Goal: Task Accomplishment & Management: Manage account settings

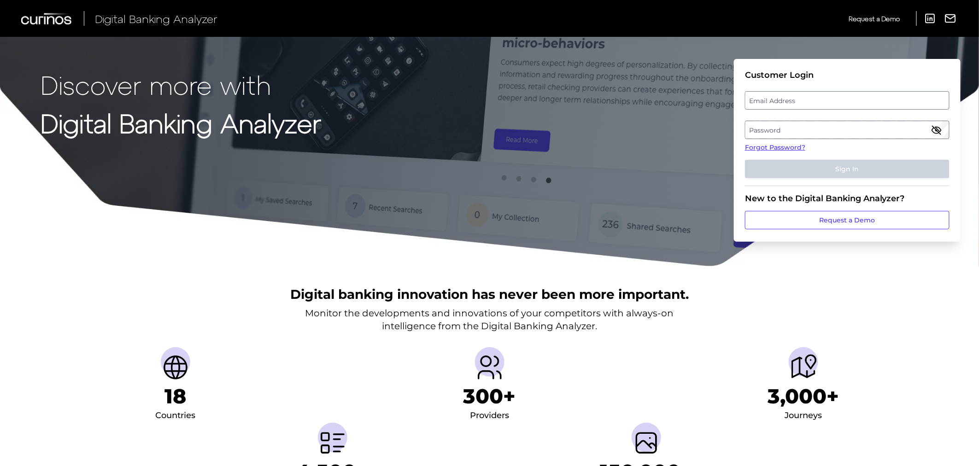
click at [779, 100] on label "Email Address" at bounding box center [846, 100] width 203 height 17
click at [779, 100] on input "email" at bounding box center [847, 100] width 205 height 18
type input "[PERSON_NAME][EMAIL_ADDRESS][DOMAIN_NAME]"
click at [814, 132] on label "Password" at bounding box center [846, 130] width 203 height 17
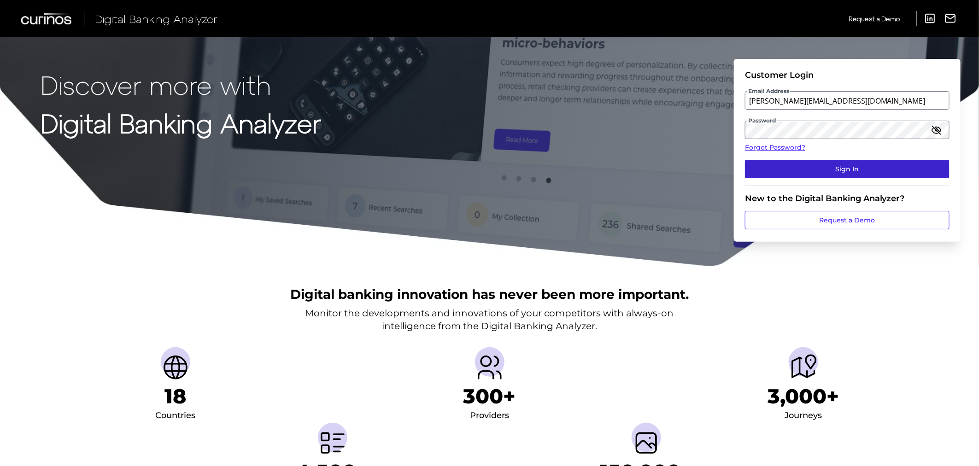
click at [841, 164] on button "Sign In" at bounding box center [847, 169] width 205 height 18
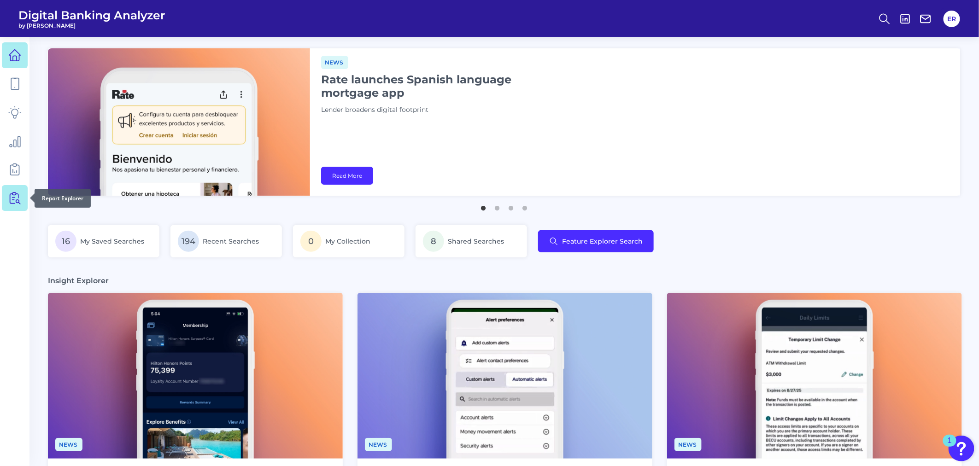
click at [24, 199] on link at bounding box center [15, 198] width 26 height 26
